Goal: Check status: Check status

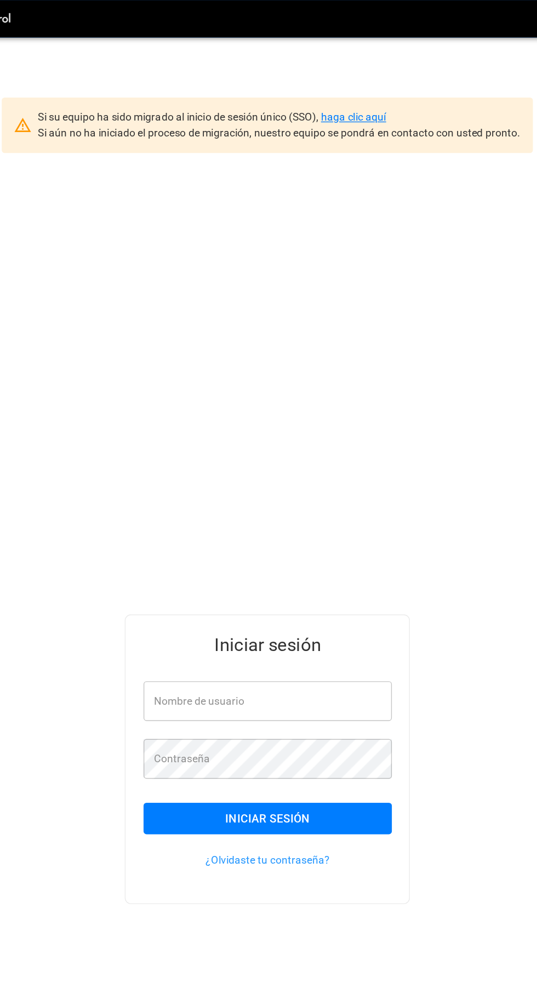
click at [342, 85] on link "haga clic aquí" at bounding box center [332, 85] width 48 height 9
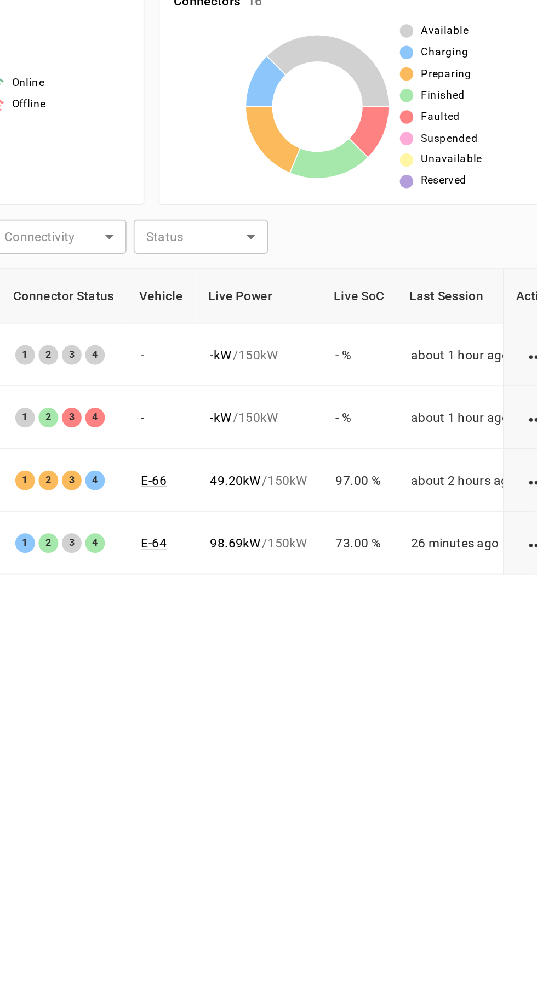
scroll to position [0, 81]
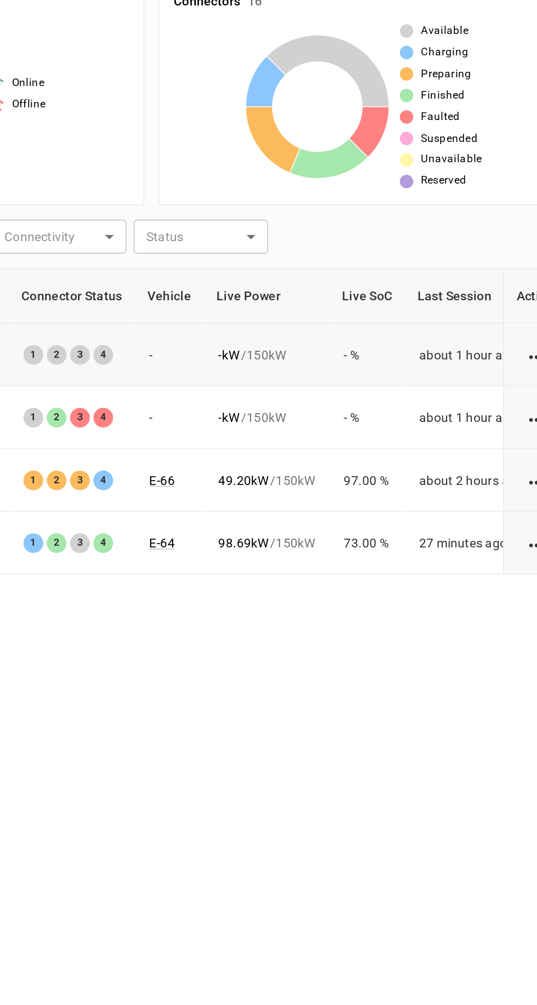
click at [177, 414] on td "updated about 2 hours ago" at bounding box center [125, 411] width 112 height 38
click at [176, 412] on td "updated about 2 hours ago" at bounding box center [125, 411] width 112 height 38
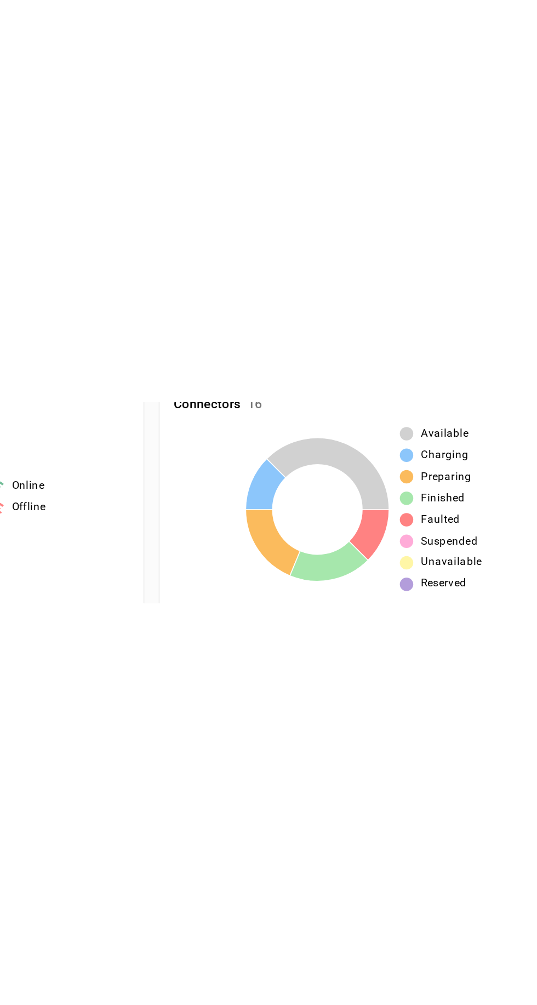
scroll to position [0, 0]
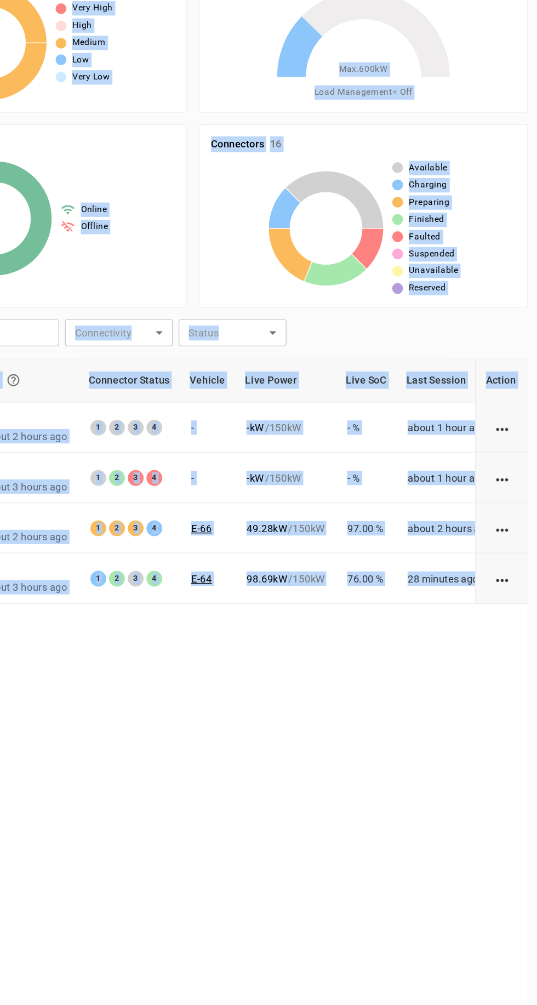
click at [389, 632] on div "Charger Connectivity Connector Status Vehicle Live Power Live SoC Last Session …" at bounding box center [268, 710] width 511 height 704
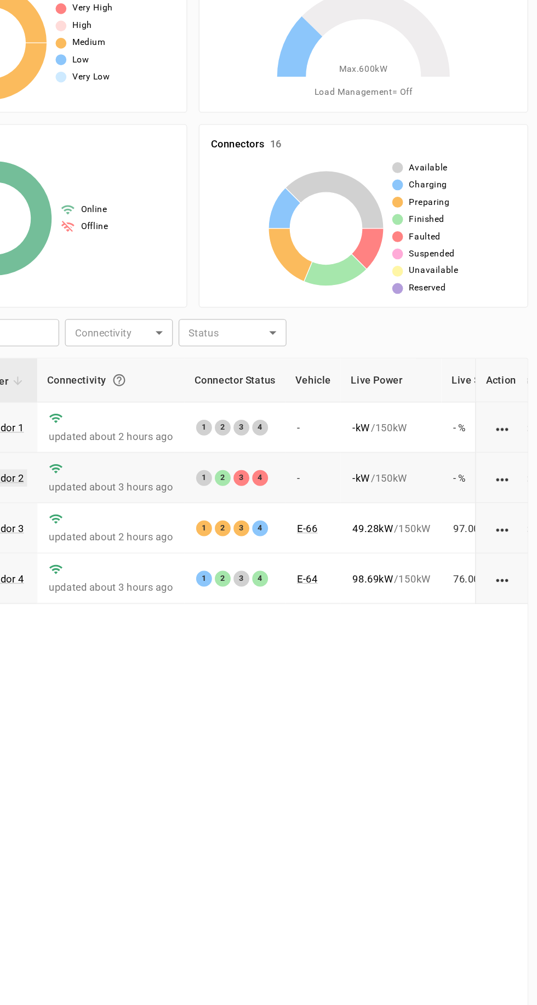
click at [126, 448] on link "Cargador 2" at bounding box center [120, 449] width 44 height 13
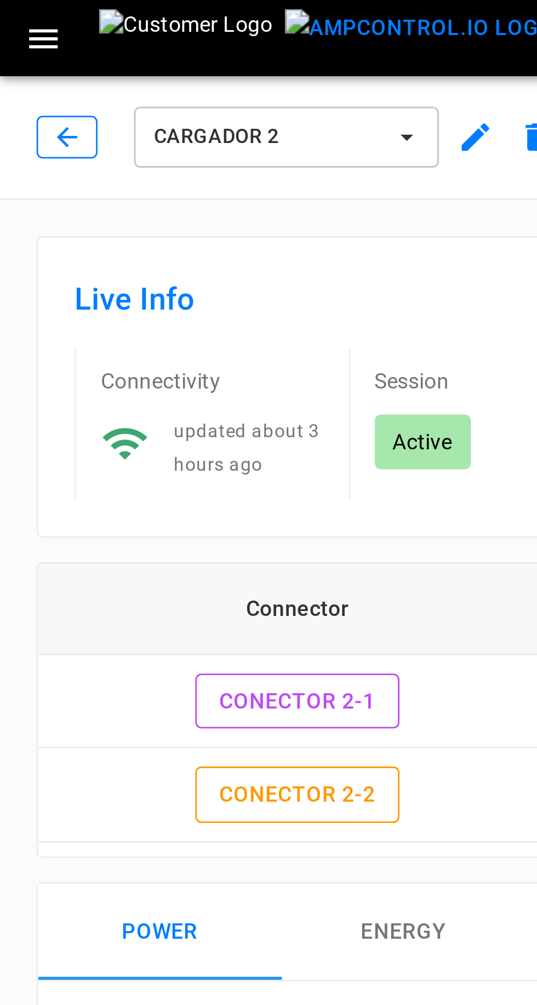
click at [25, 54] on icon "button" at bounding box center [24, 49] width 11 height 11
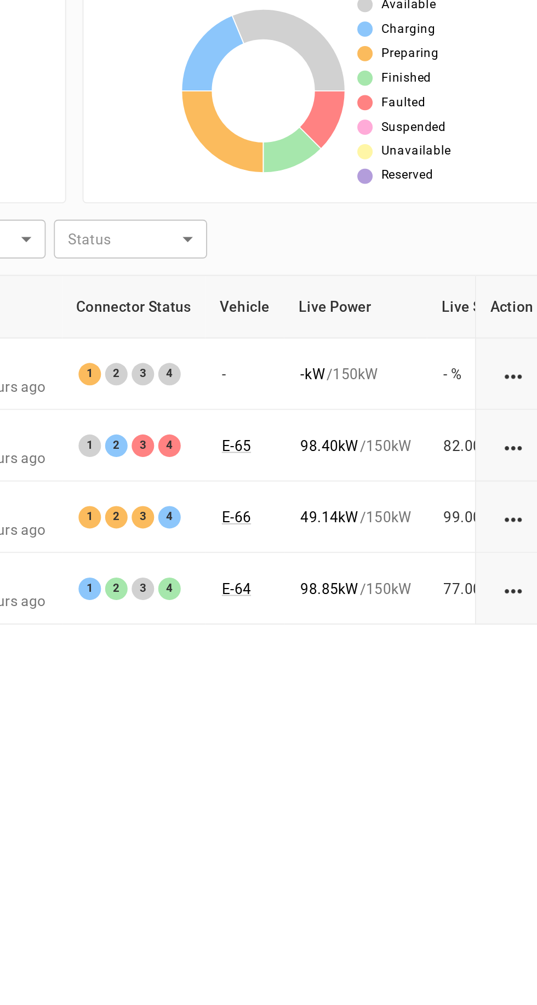
scroll to position [0, 3]
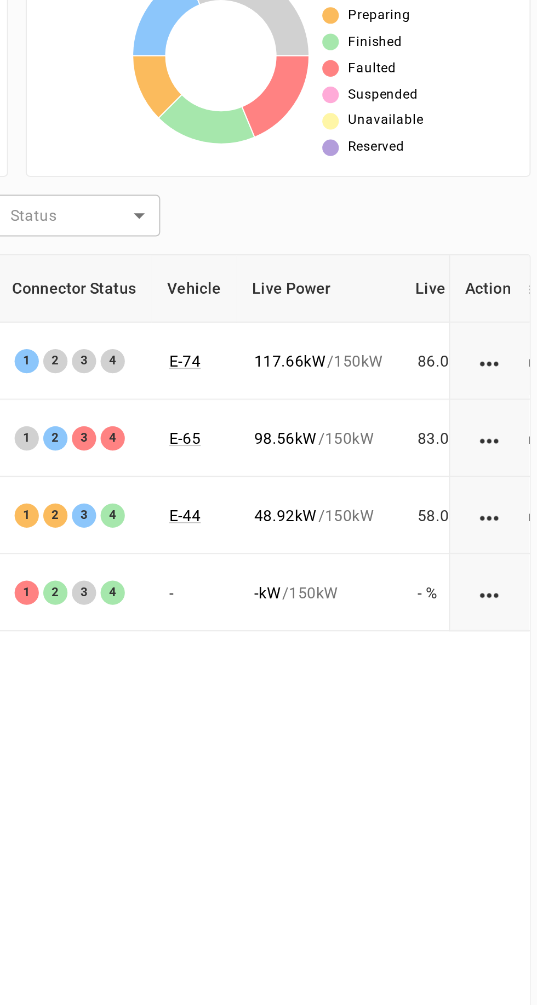
click at [260, 375] on th "Connector Status" at bounding box center [297, 374] width 77 height 33
